Goal: Use online tool/utility: Utilize a website feature to perform a specific function

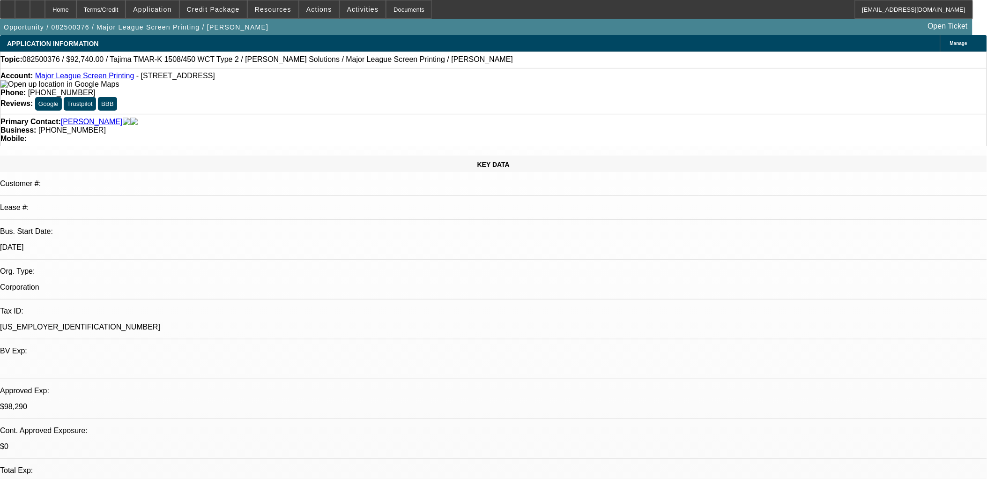
select select "0"
select select "2"
select select "0.1"
select select "0"
select select "2"
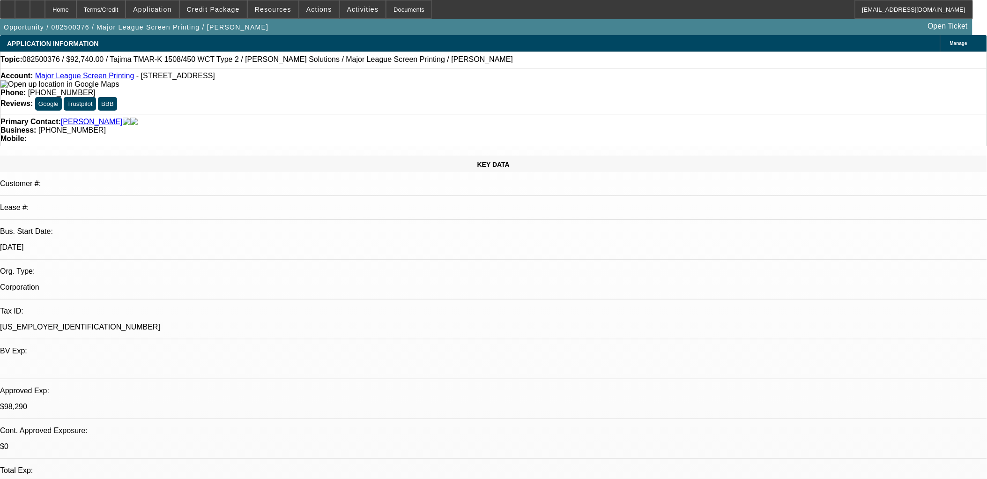
select select "0.1"
select select "0"
select select "2"
select select "0.1"
select select "0"
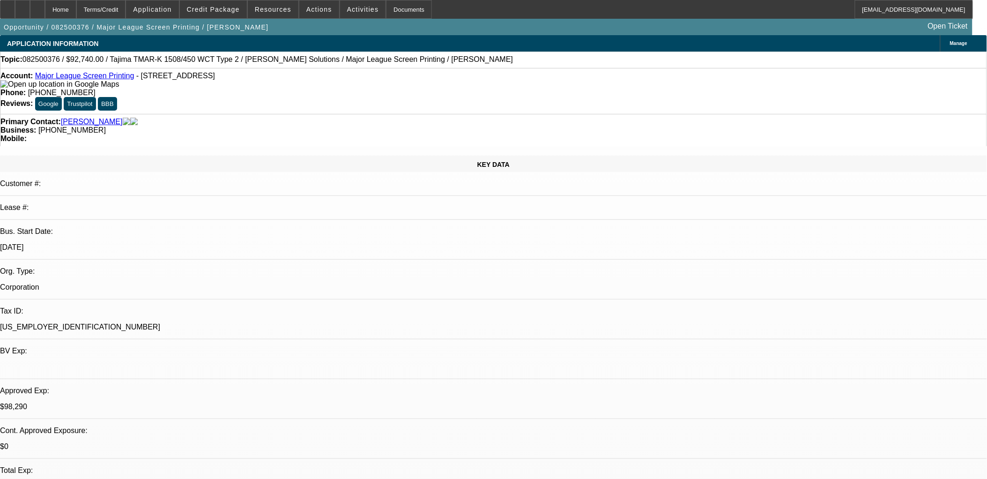
select select "2"
select select "0.1"
select select "1"
select select "2"
select select "4"
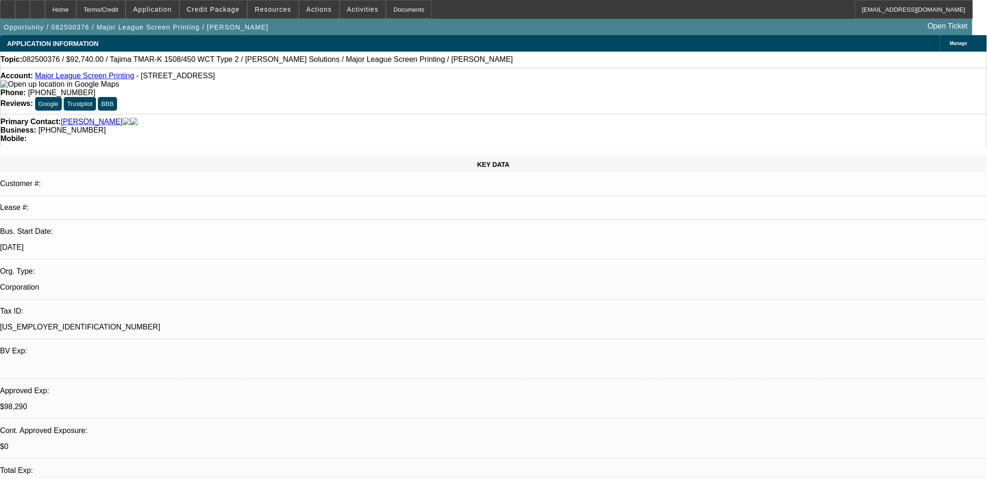
select select "1"
select select "2"
select select "4"
select select "1"
select select "2"
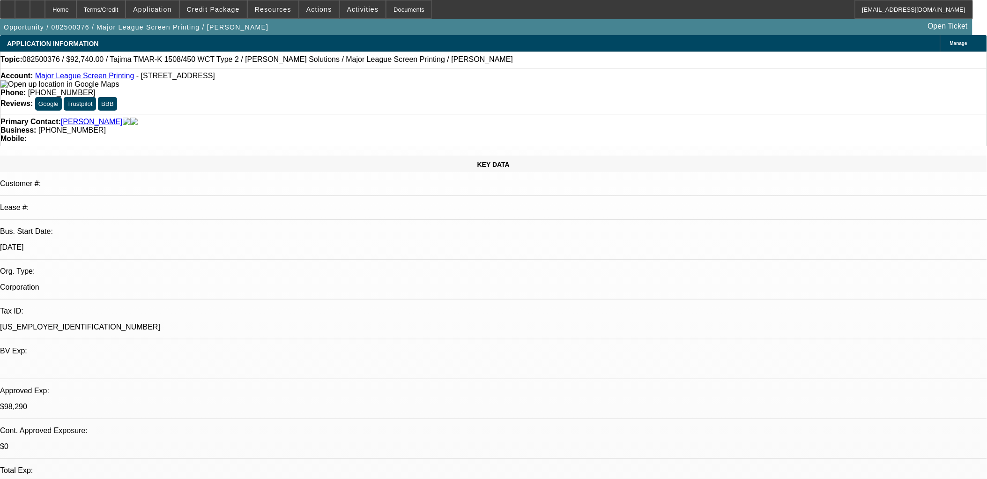
select select "4"
select select "1"
select select "2"
select select "4"
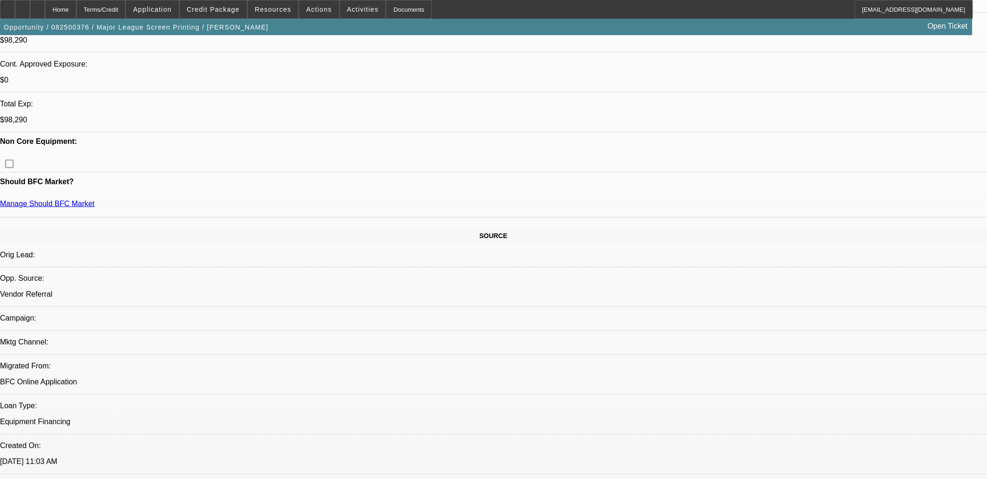
scroll to position [364, 0]
